Goal: Obtain resource: Obtain resource

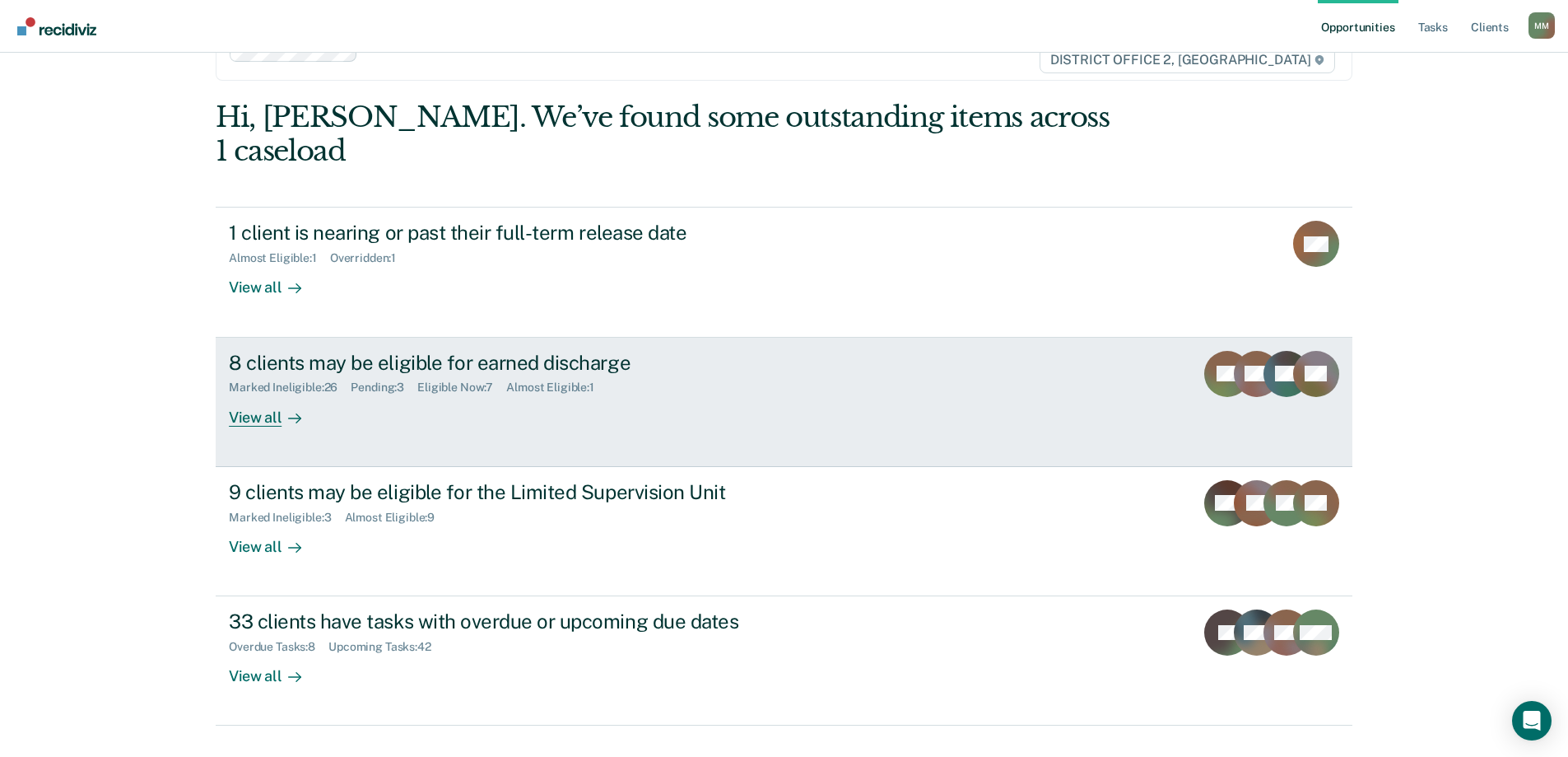
scroll to position [61, 0]
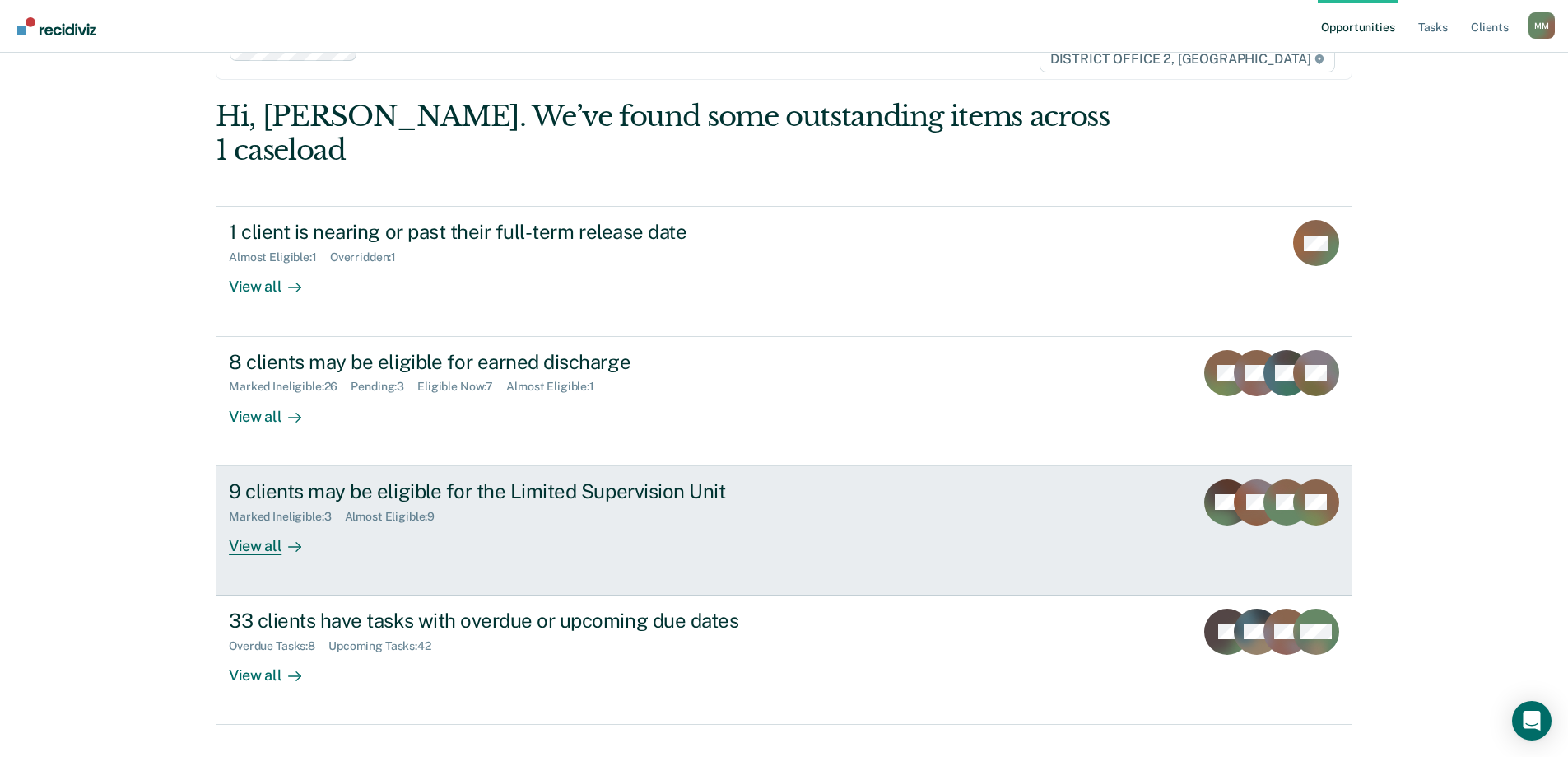
click at [528, 503] on div "Marked Ineligible : 3 Almost Eligible : 9" at bounding box center [518, 514] width 578 height 21
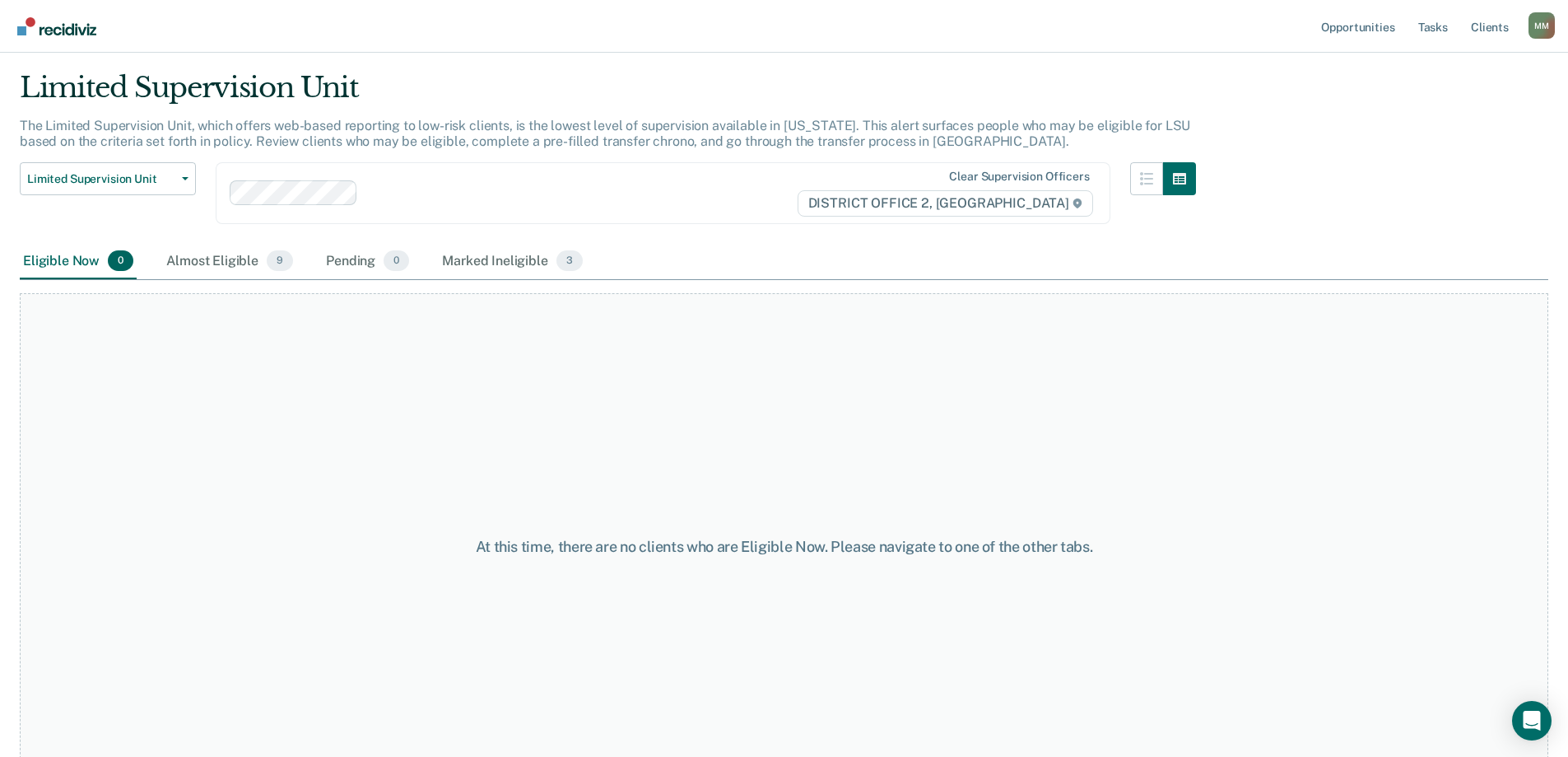
scroll to position [82, 0]
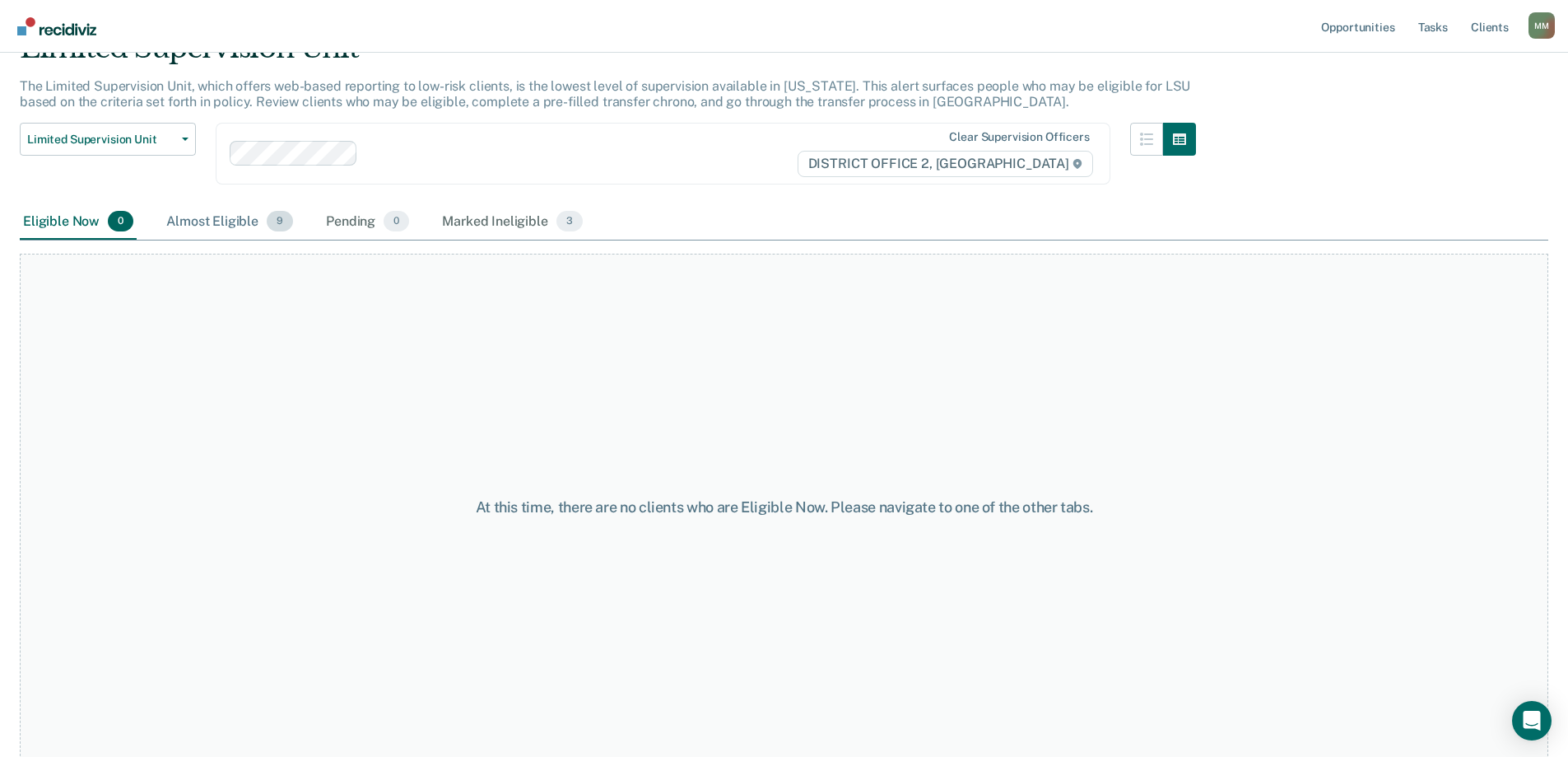
click at [226, 229] on div "Almost Eligible 9" at bounding box center [229, 221] width 133 height 36
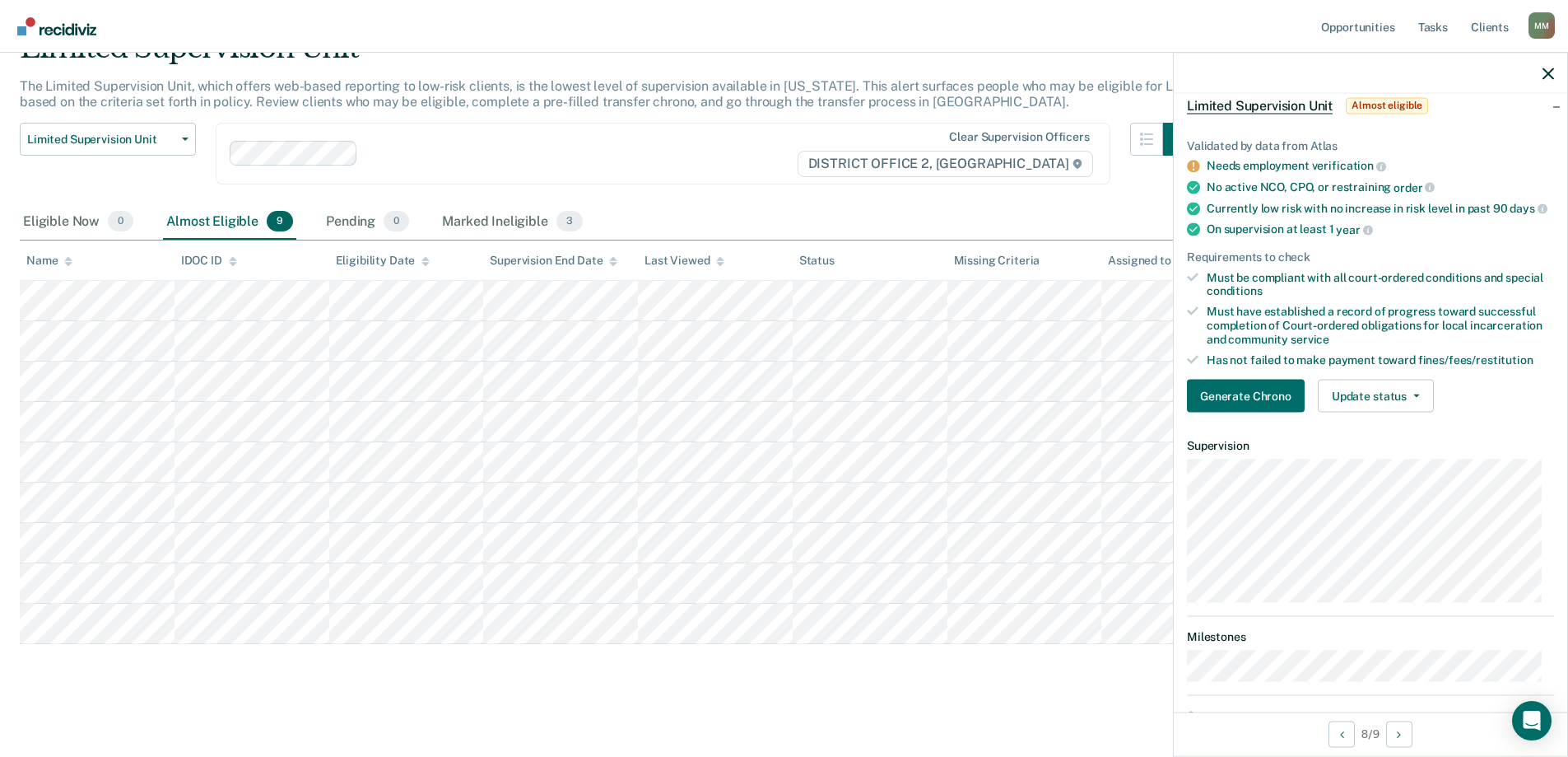
scroll to position [165, 0]
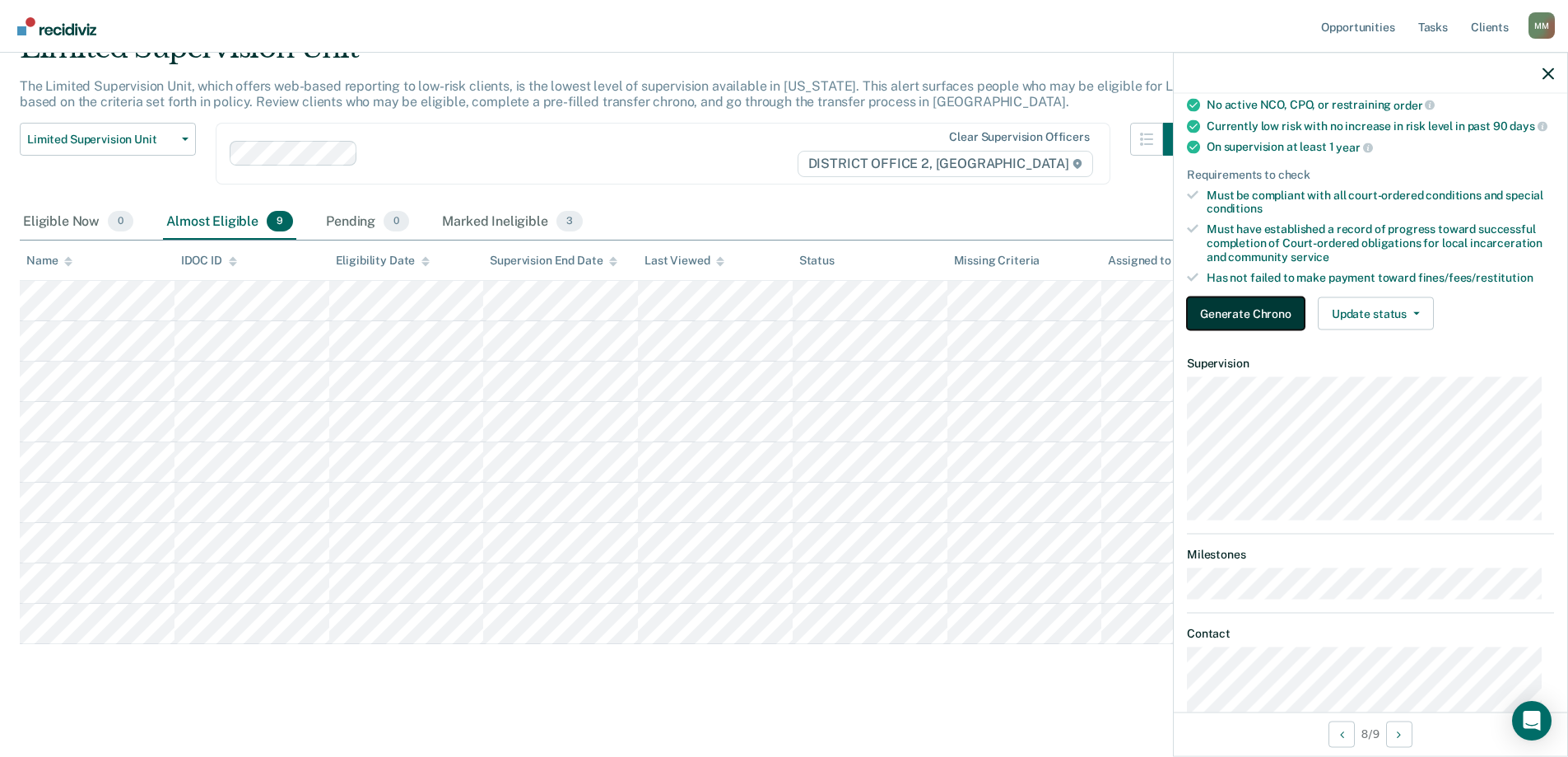
click at [1264, 321] on button "Generate Chrono" at bounding box center [1246, 314] width 118 height 33
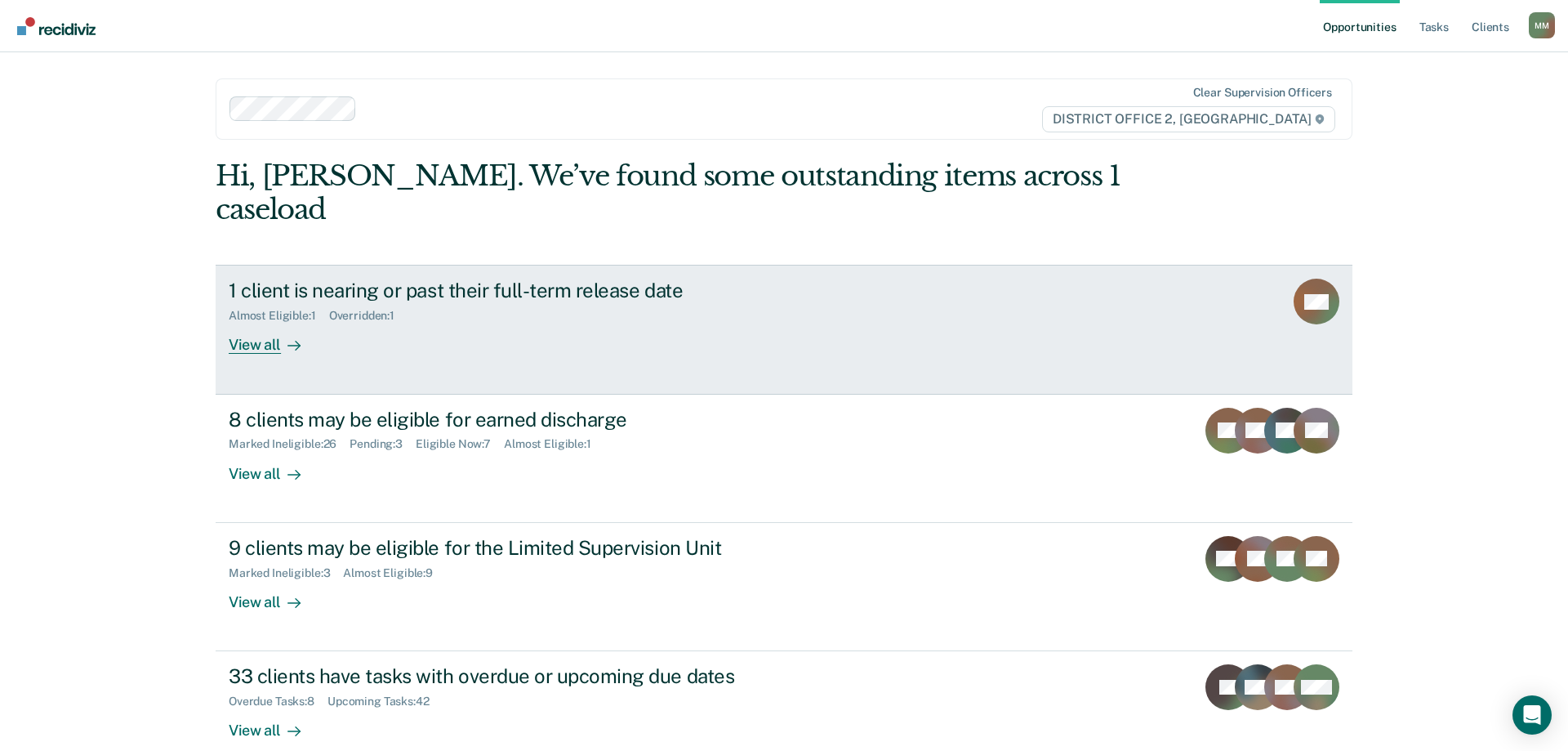
click at [534, 279] on div "1 client is nearing or past their full-term release date" at bounding box center [515, 290] width 573 height 23
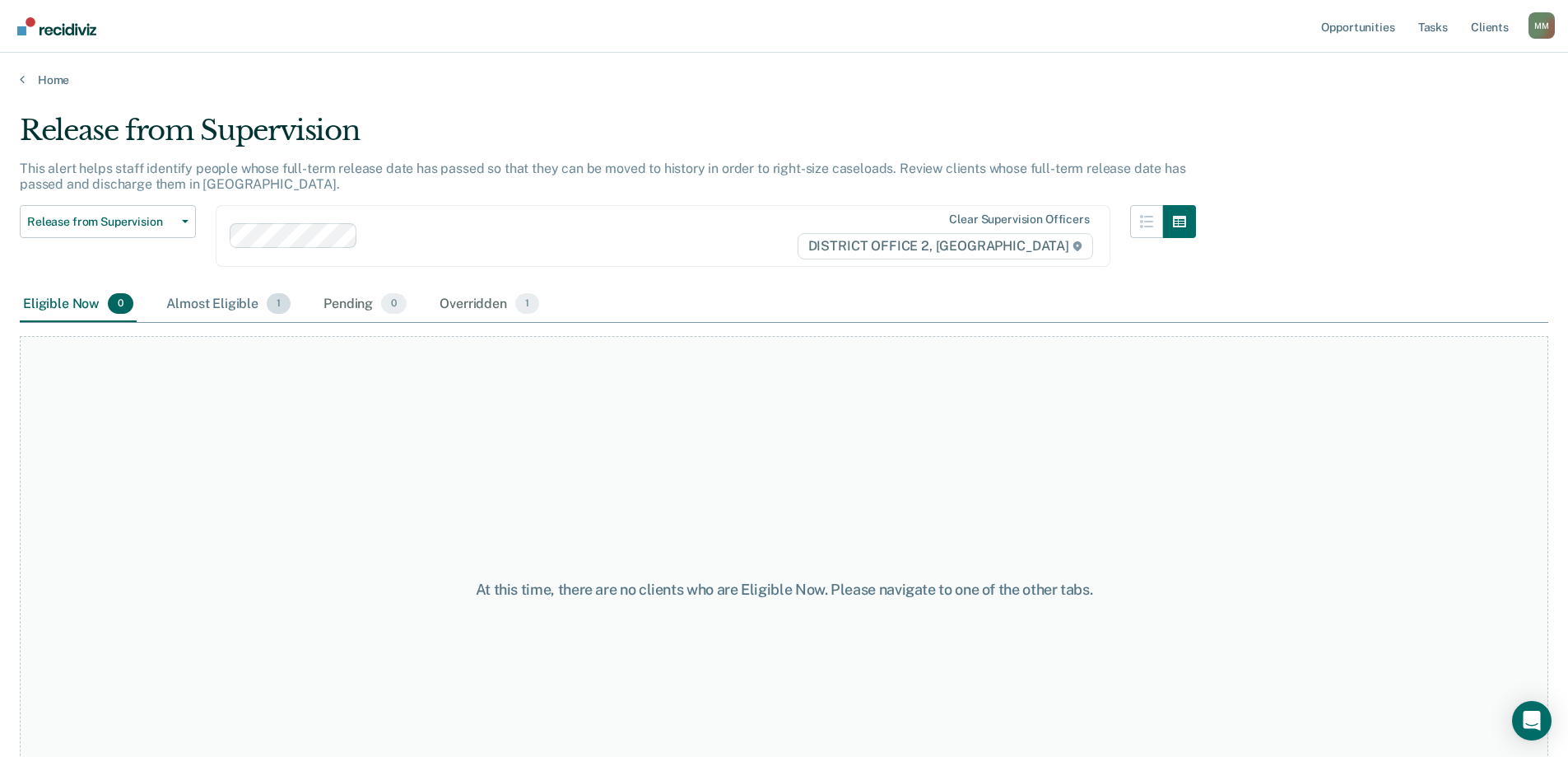
click at [228, 306] on div "Almost Eligible 1" at bounding box center [228, 304] width 131 height 36
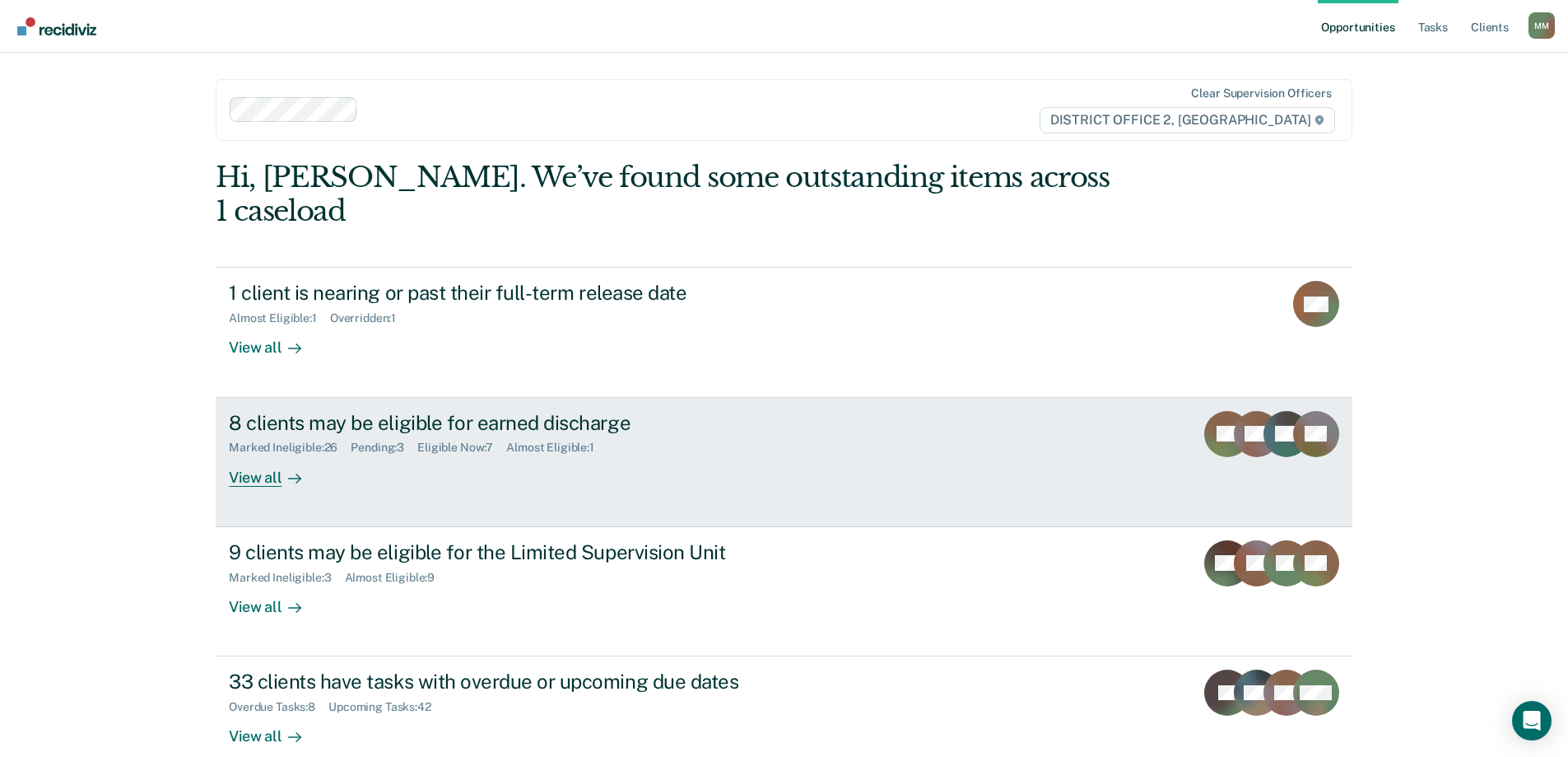
click at [350, 441] on div "8 clients may be eligible for earned discharge Marked Ineligible : 26 Pending :…" at bounding box center [538, 448] width 618 height 76
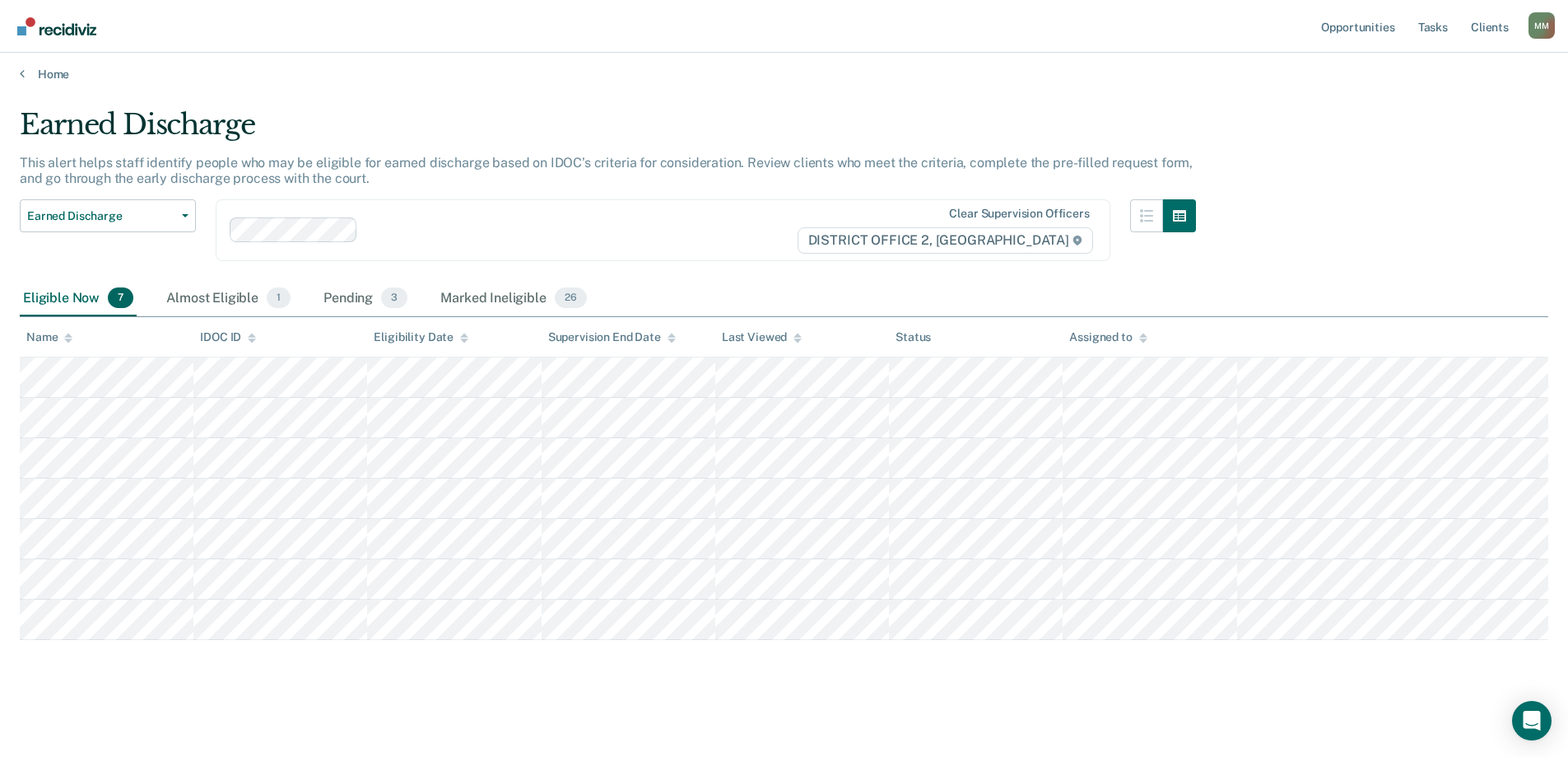
scroll to position [7, 0]
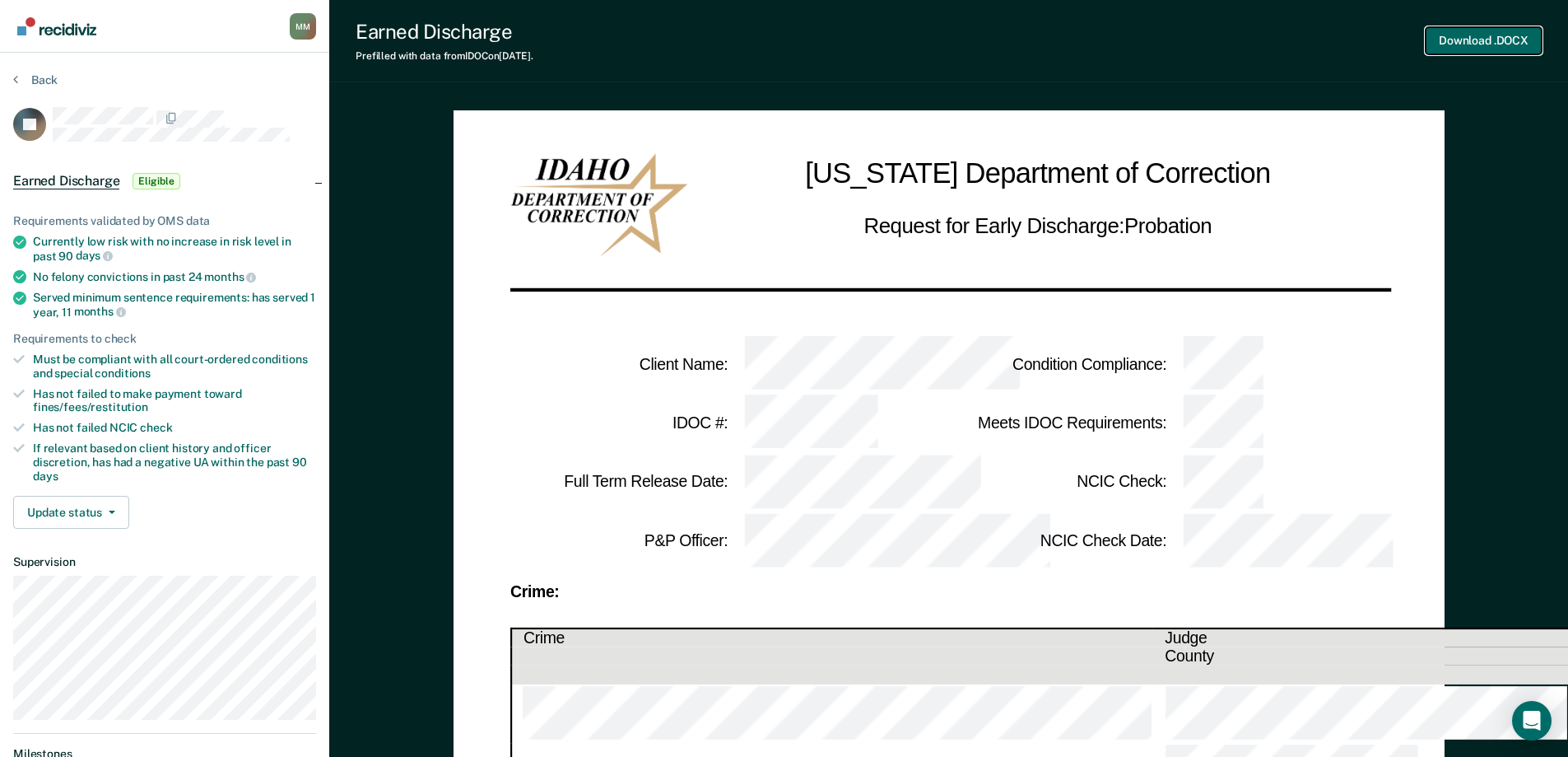
click at [1483, 40] on button "Download .DOCX" at bounding box center [1483, 40] width 116 height 27
